Goal: Transaction & Acquisition: Obtain resource

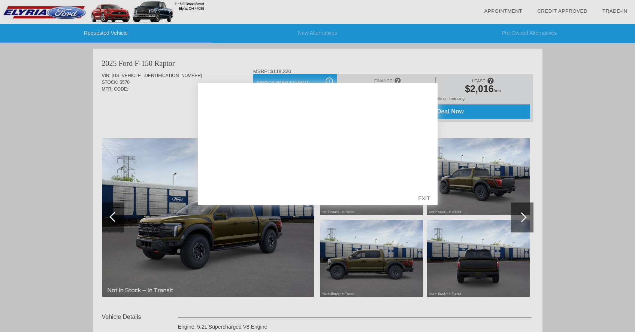
click at [424, 198] on div "EXIT" at bounding box center [423, 198] width 27 height 22
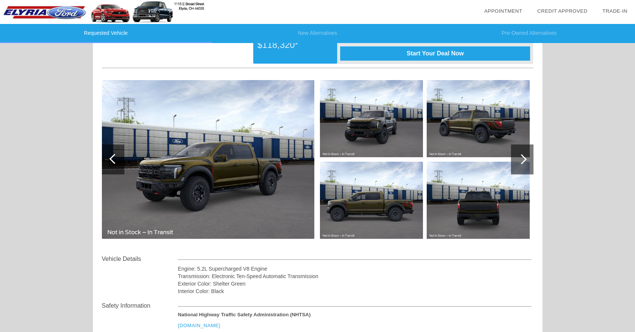
scroll to position [60, 0]
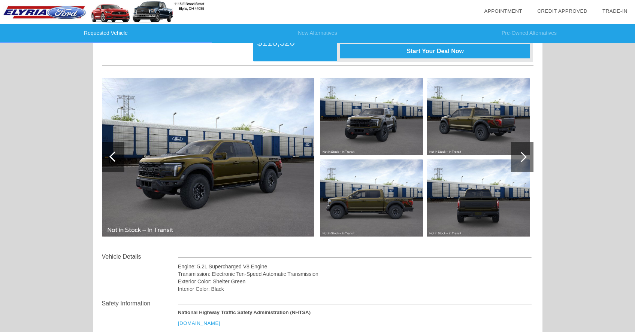
click at [521, 158] on div at bounding box center [521, 157] width 10 height 10
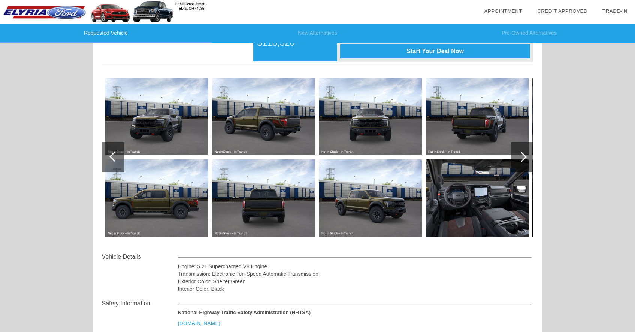
click at [481, 185] on img at bounding box center [476, 198] width 103 height 77
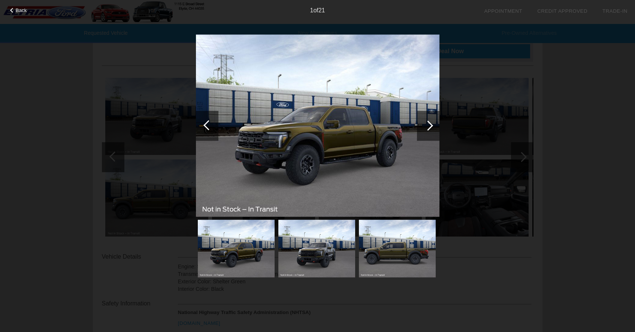
click at [429, 124] on div at bounding box center [428, 126] width 10 height 10
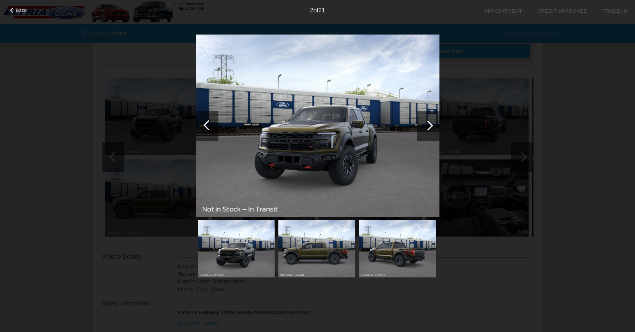
click at [429, 124] on div at bounding box center [428, 126] width 10 height 10
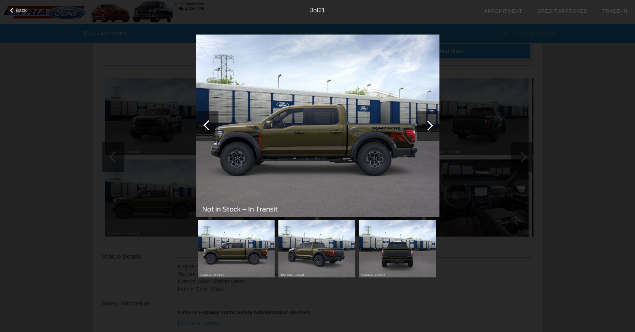
click at [429, 124] on div at bounding box center [428, 126] width 10 height 10
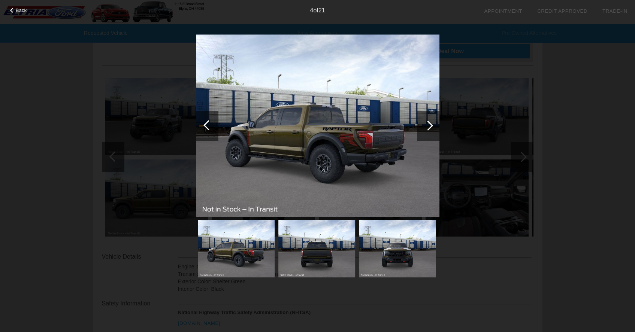
click at [429, 124] on div at bounding box center [428, 126] width 10 height 10
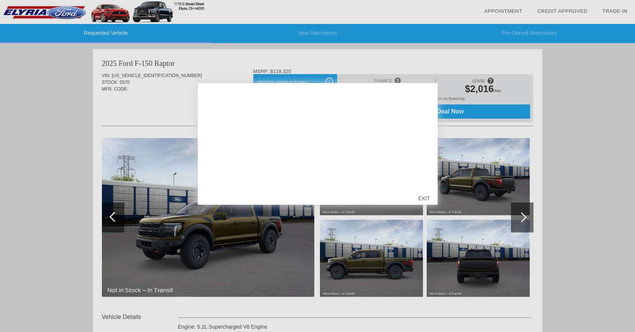
click at [424, 197] on div "EXIT" at bounding box center [423, 198] width 27 height 22
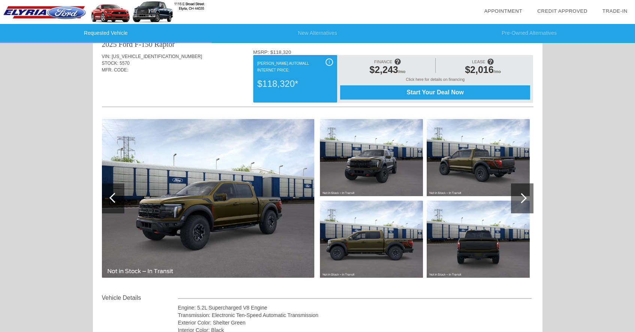
scroll to position [7, 0]
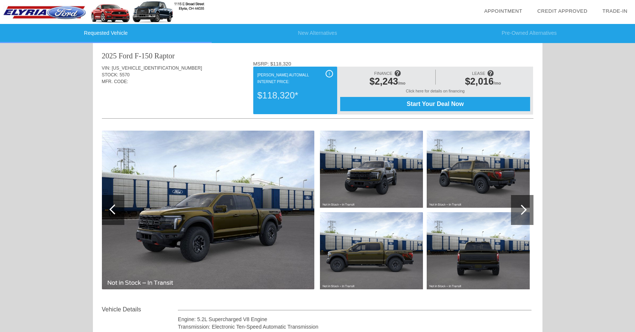
click at [438, 103] on span "Start Your Deal Now" at bounding box center [434, 104] width 171 height 7
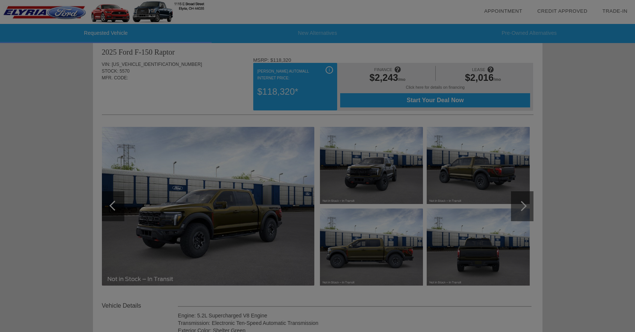
scroll to position [0, 0]
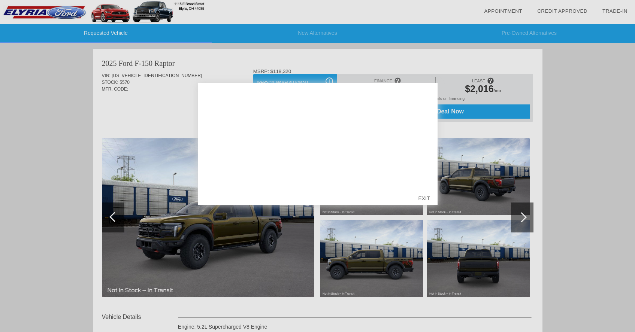
click at [427, 197] on div "EXIT" at bounding box center [423, 198] width 27 height 22
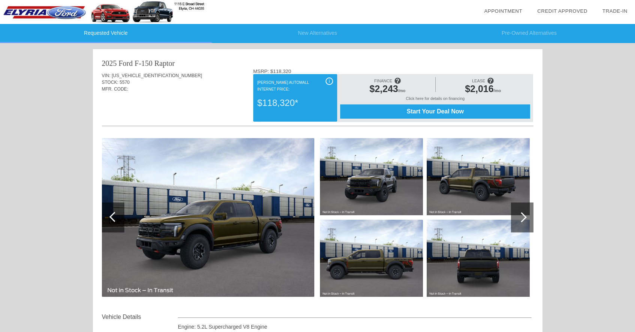
click at [52, 12] on img at bounding box center [103, 12] width 206 height 24
